Goal: Information Seeking & Learning: Understand process/instructions

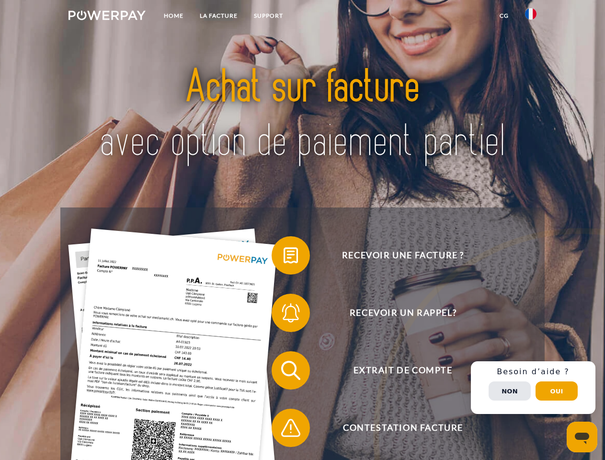
click at [107, 17] on img at bounding box center [106, 16] width 77 height 10
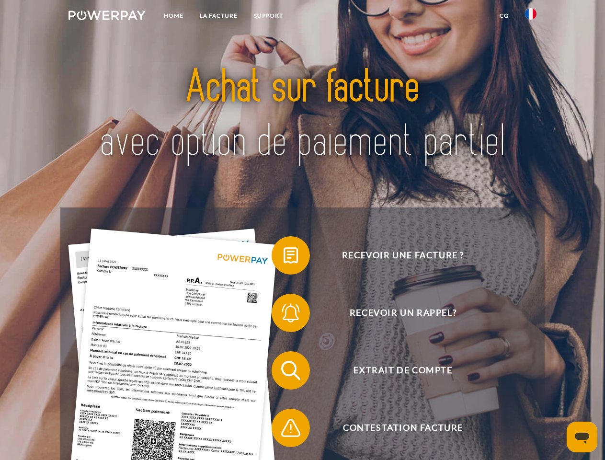
click at [531, 17] on img at bounding box center [530, 13] width 11 height 11
click at [504, 16] on link "CG" at bounding box center [503, 15] width 25 height 17
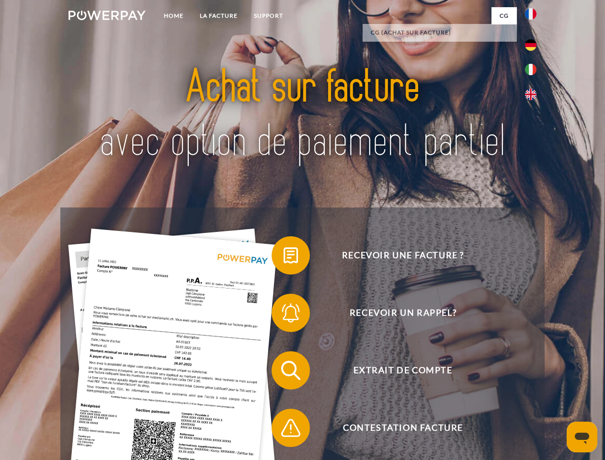
click at [284, 257] on span at bounding box center [276, 255] width 48 height 48
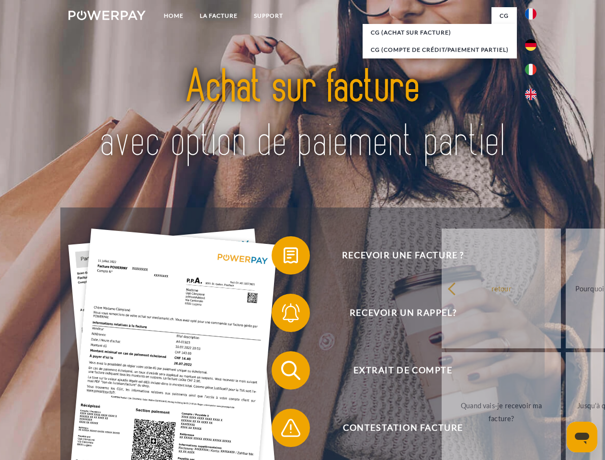
click at [284, 315] on span at bounding box center [276, 313] width 48 height 48
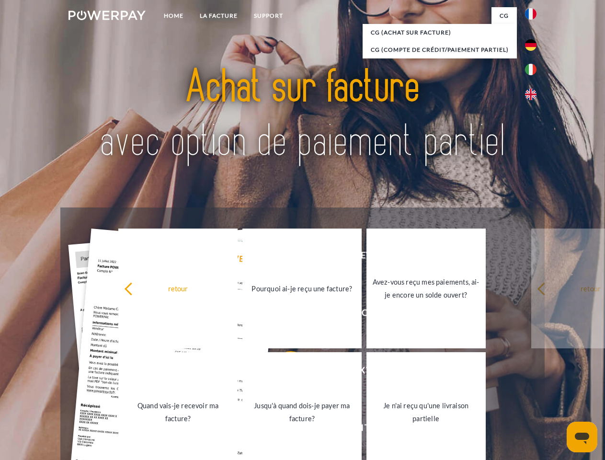
click at [284, 372] on link "Jusqu'à quand dois-je payer ma facture?" at bounding box center [301, 412] width 119 height 120
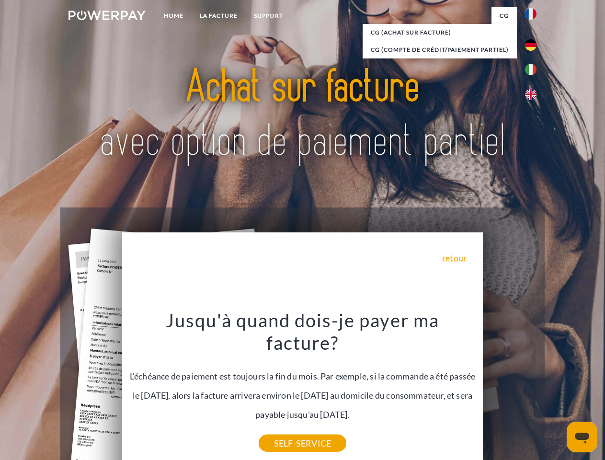
click at [533, 388] on div "Recevoir une facture ? Recevoir un rappel? Extrait de compte retour" at bounding box center [302, 398] width 484 height 383
click at [510, 389] on span "Extrait de compte" at bounding box center [402, 370] width 235 height 38
click at [557, 391] on header "Home LA FACTURE Support" at bounding box center [302, 331] width 605 height 662
